Goal: Task Accomplishment & Management: Manage account settings

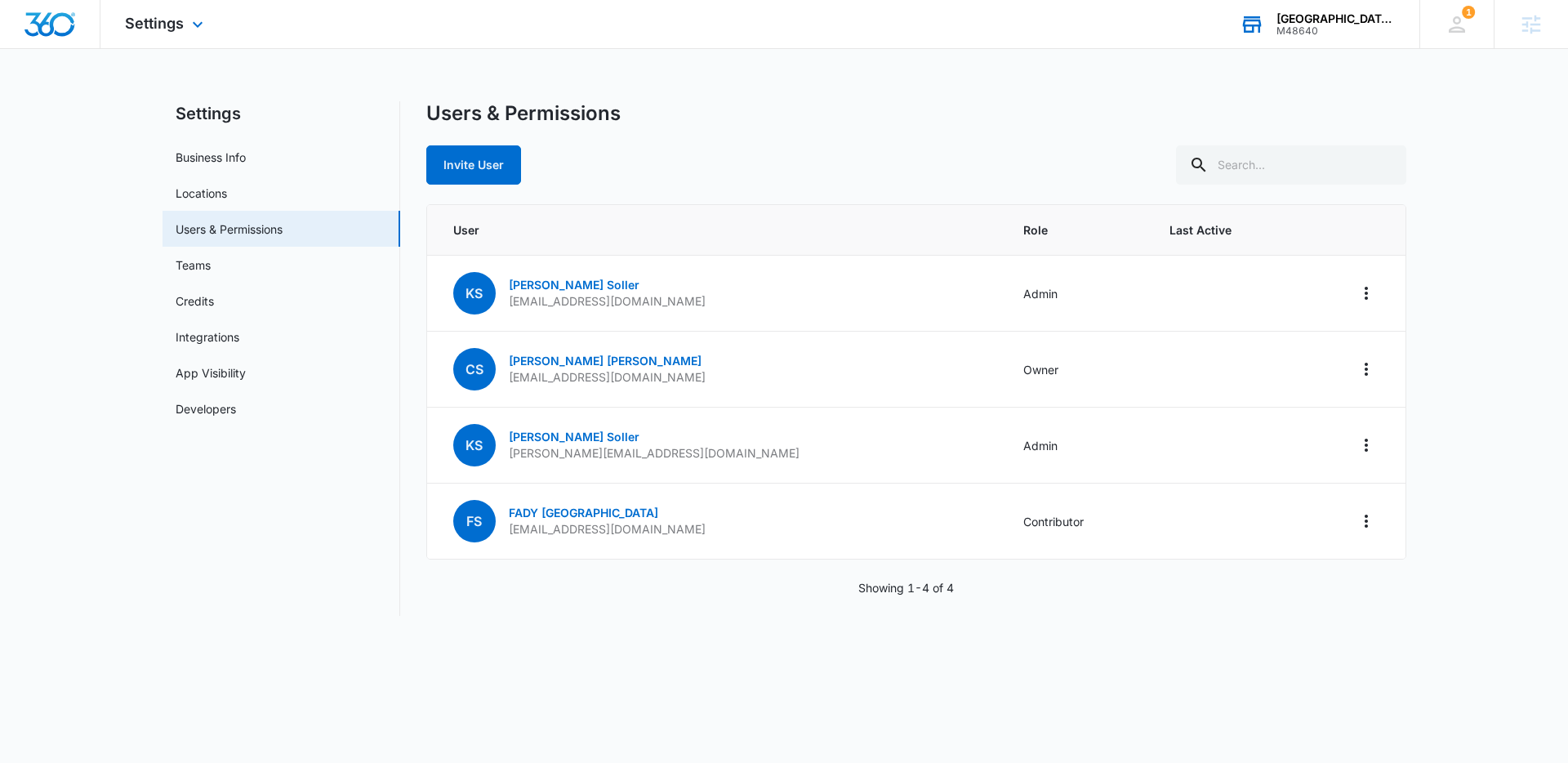
click at [1304, 12] on div "Sal's Airport and Limousines" at bounding box center [1336, 18] width 119 height 13
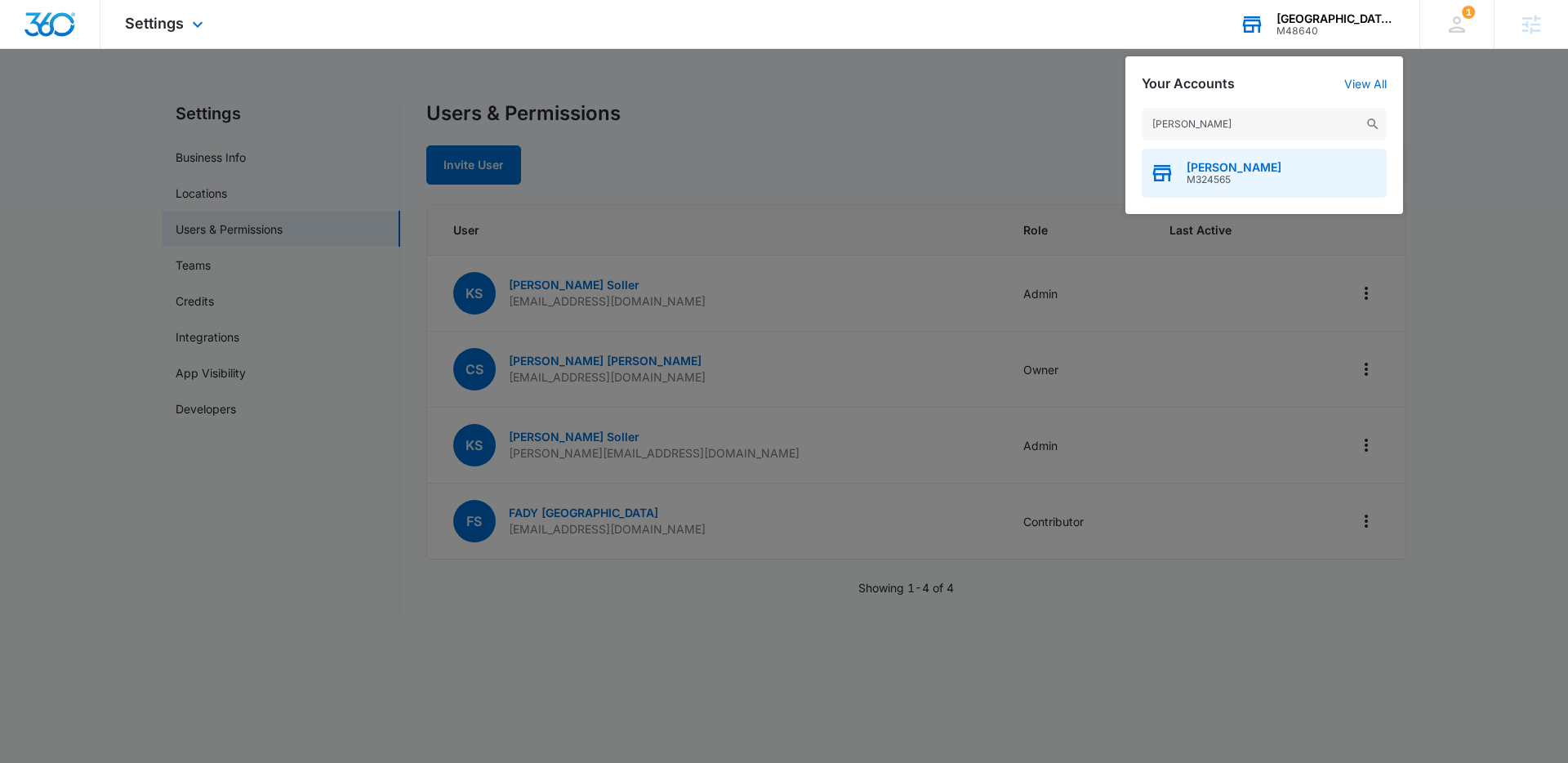
type input "jana ham"
click at [1223, 183] on span "M324565" at bounding box center [1234, 179] width 95 height 11
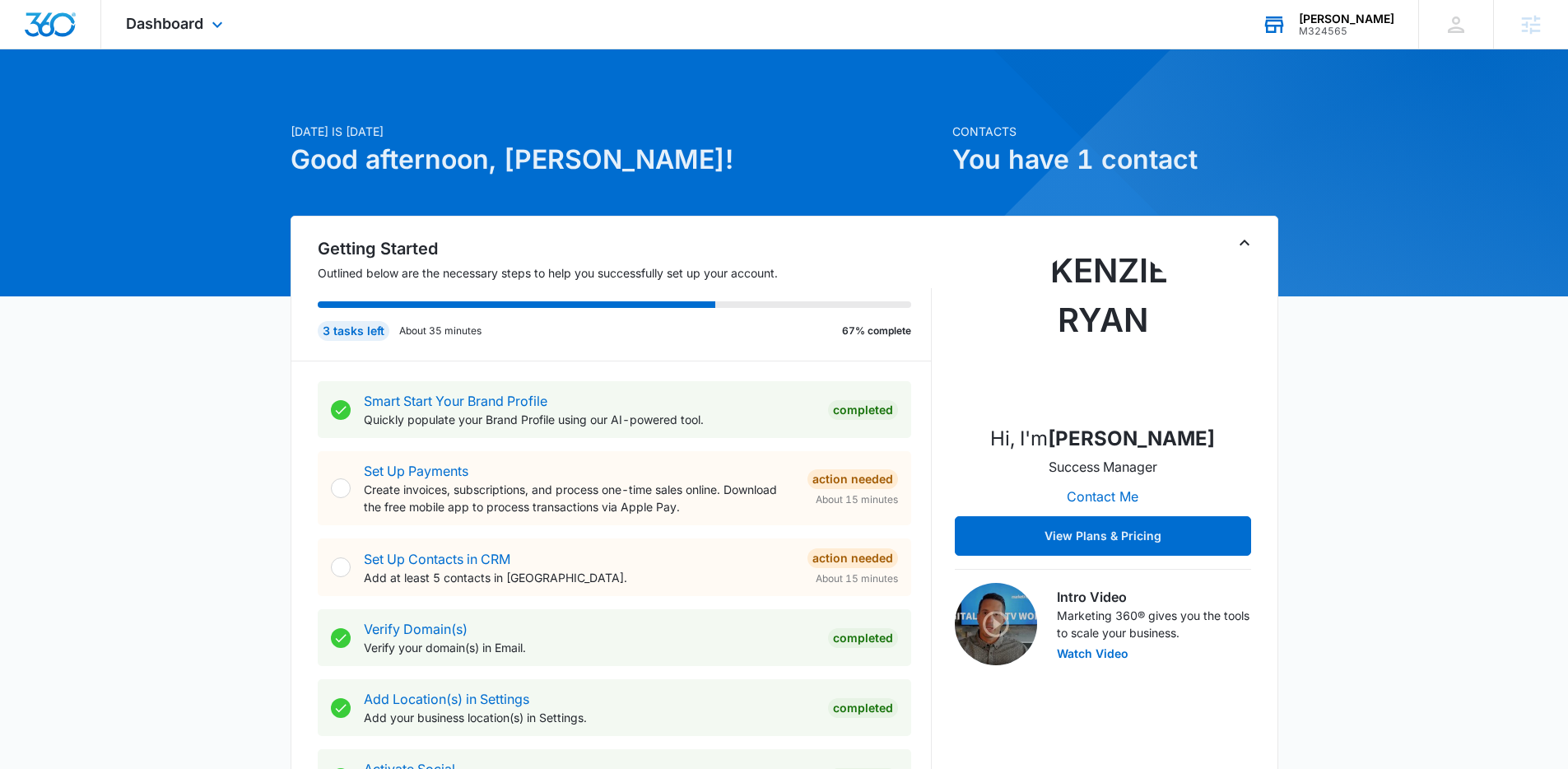
click at [198, 45] on div "Dashboard Apps Reputation Websites Forms CRM Email Social POS Content Intellige…" at bounding box center [176, 24] width 150 height 48
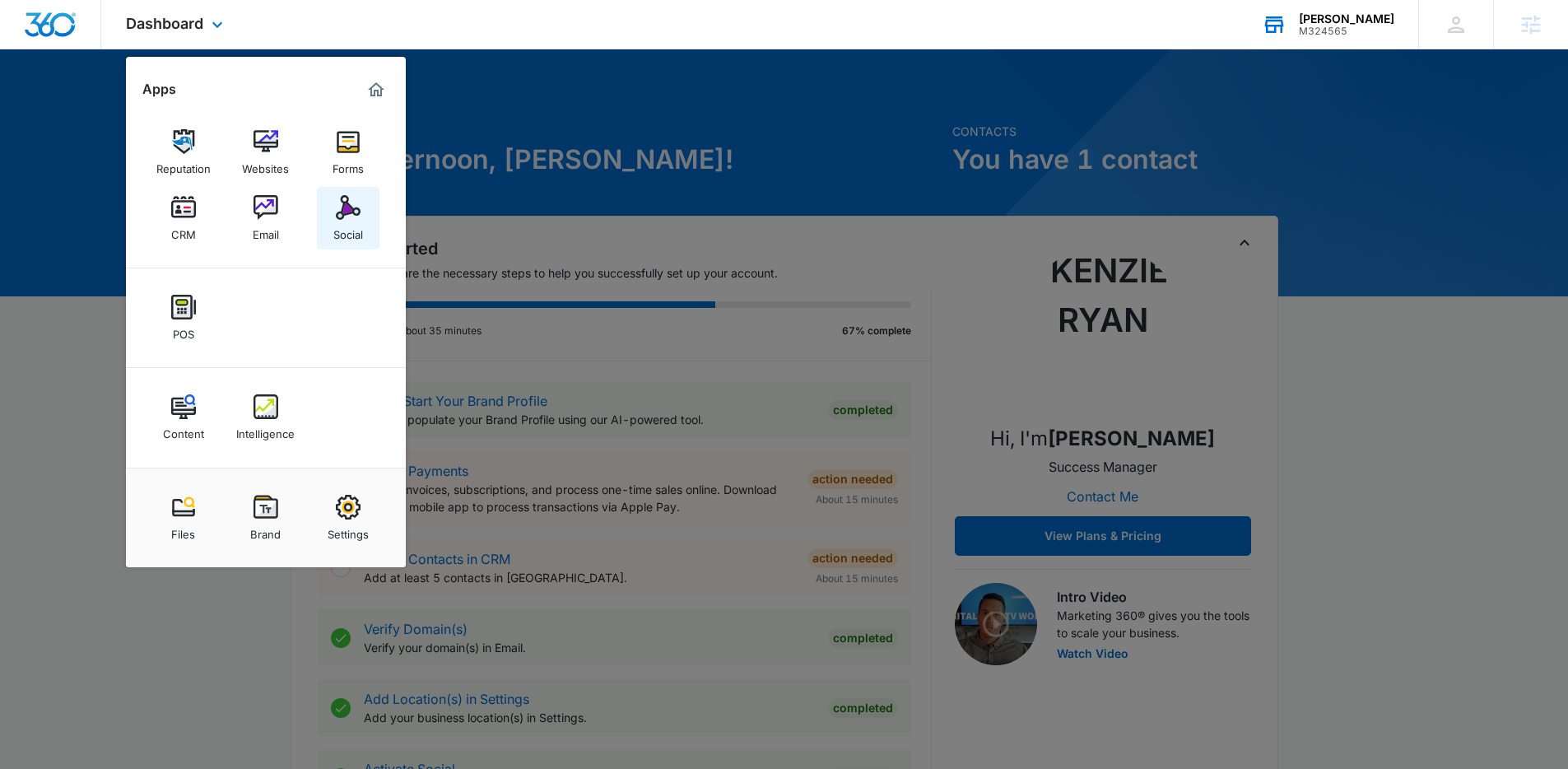
click at [336, 236] on div "Social" at bounding box center [348, 231] width 29 height 22
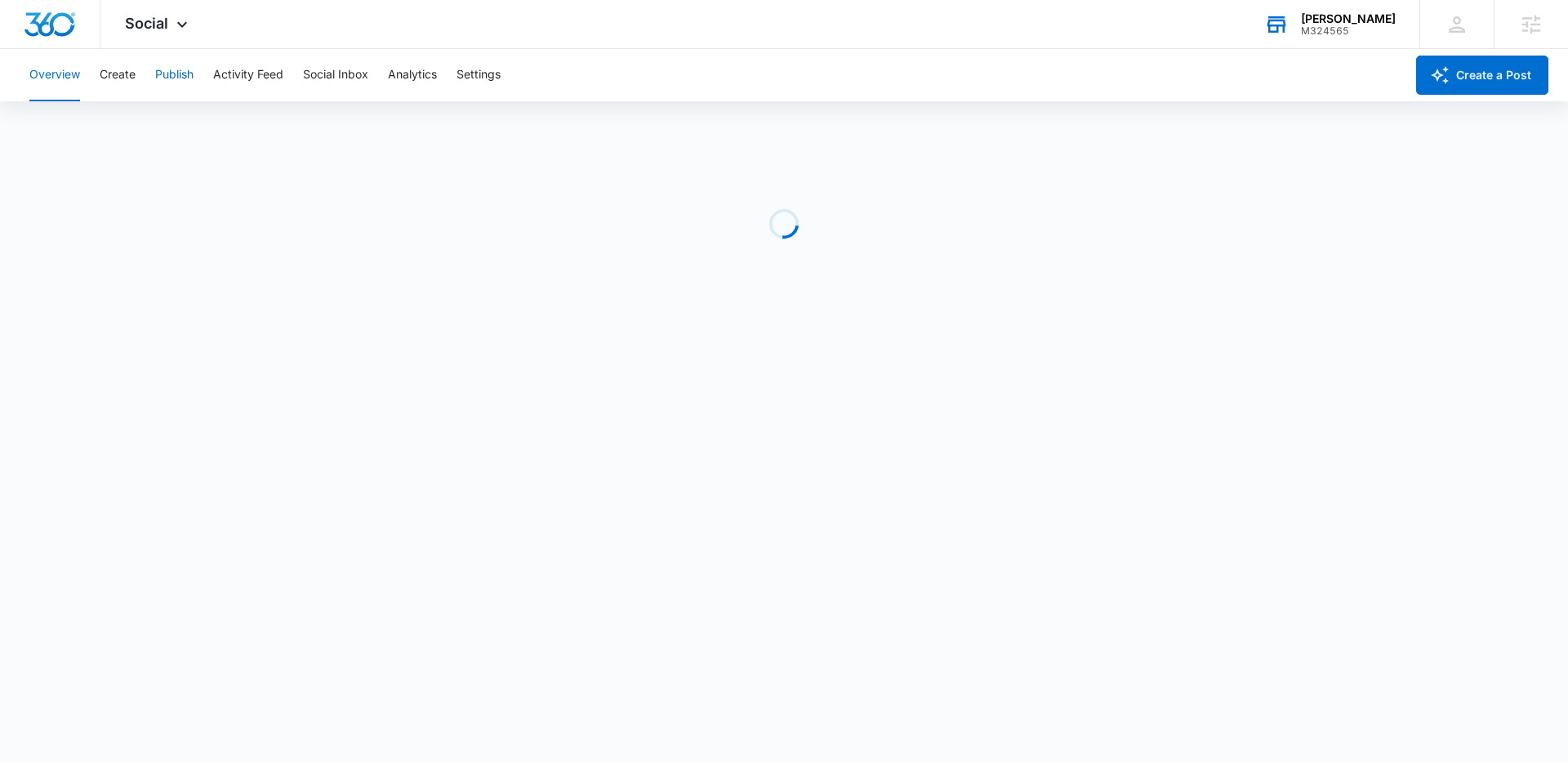
click at [167, 73] on button "Publish" at bounding box center [174, 74] width 38 height 52
click at [90, 125] on div "Calendar Schedules" at bounding box center [778, 125] width 1517 height 46
click at [122, 123] on button "Schedules" at bounding box center [125, 125] width 55 height 46
click at [48, 127] on button "Calendar" at bounding box center [53, 125] width 48 height 46
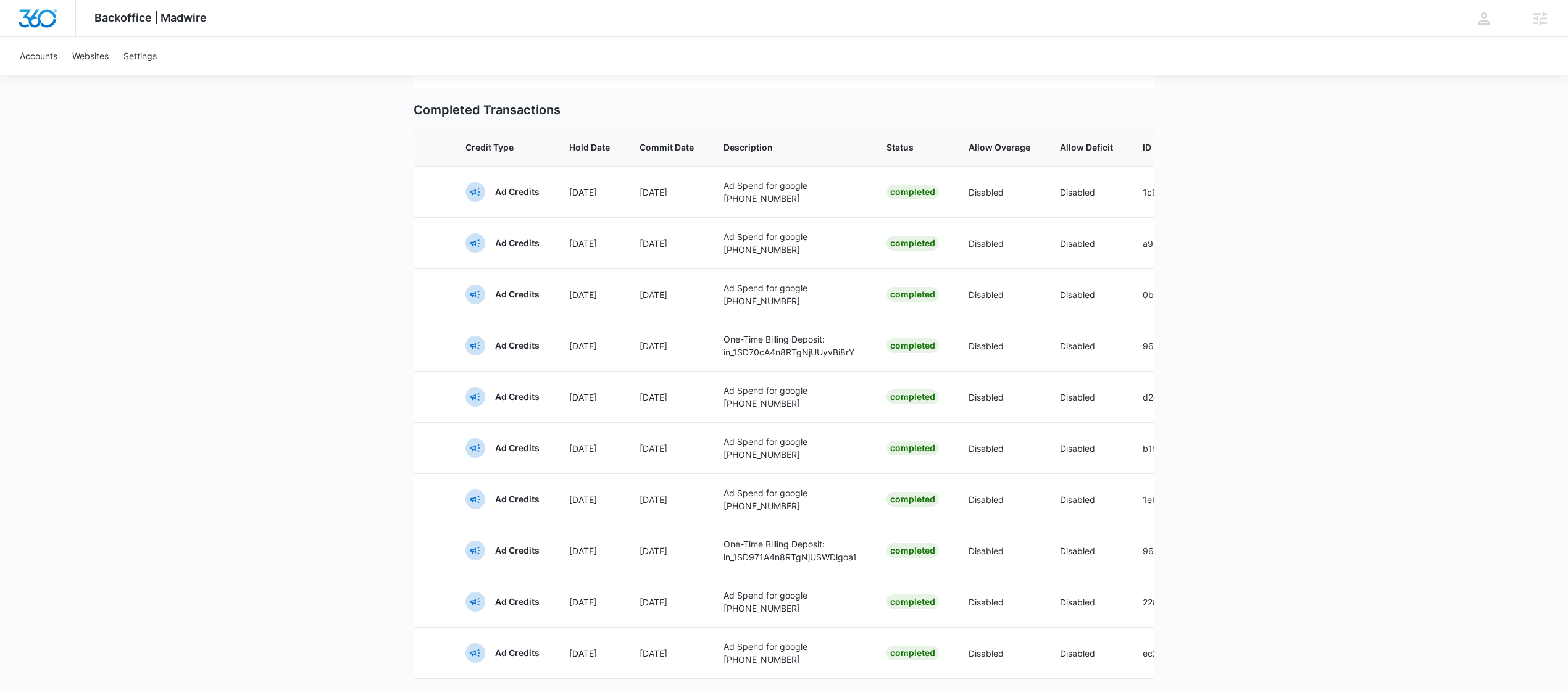
scroll to position [0, 21]
